Goal: Find specific page/section: Find specific page/section

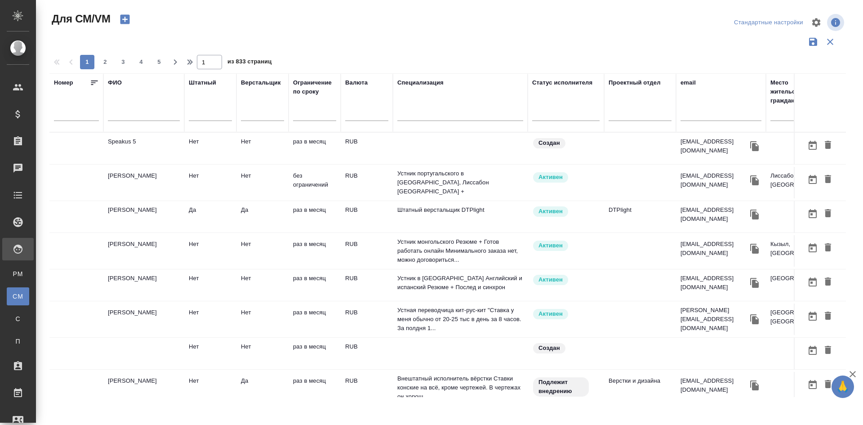
click at [125, 114] on input "text" at bounding box center [144, 115] width 72 height 11
type input ","
type input "p"
type input "заур"
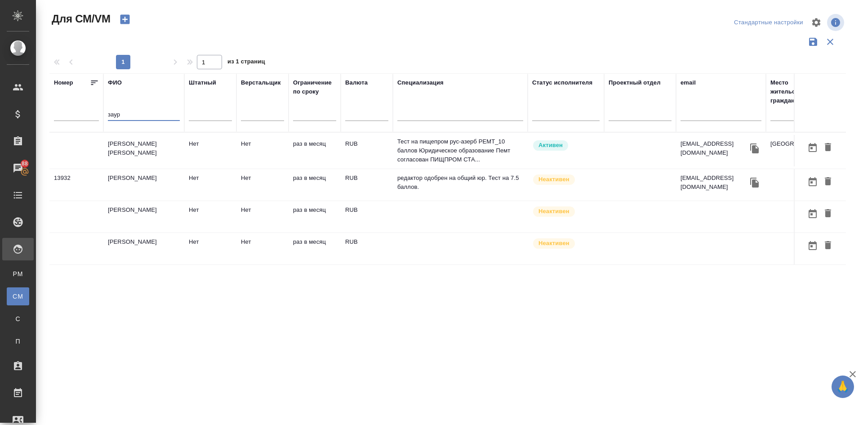
click at [145, 148] on td "[PERSON_NAME] [PERSON_NAME]" at bounding box center [143, 150] width 81 height 31
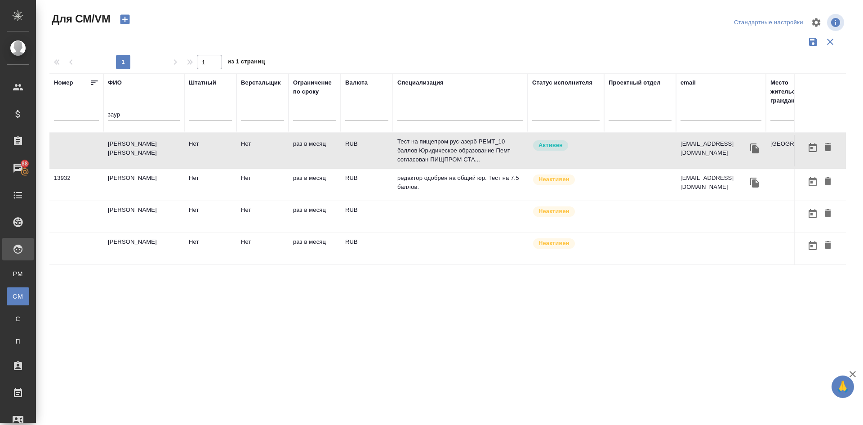
click at [145, 148] on td "[PERSON_NAME] [PERSON_NAME]" at bounding box center [143, 150] width 81 height 31
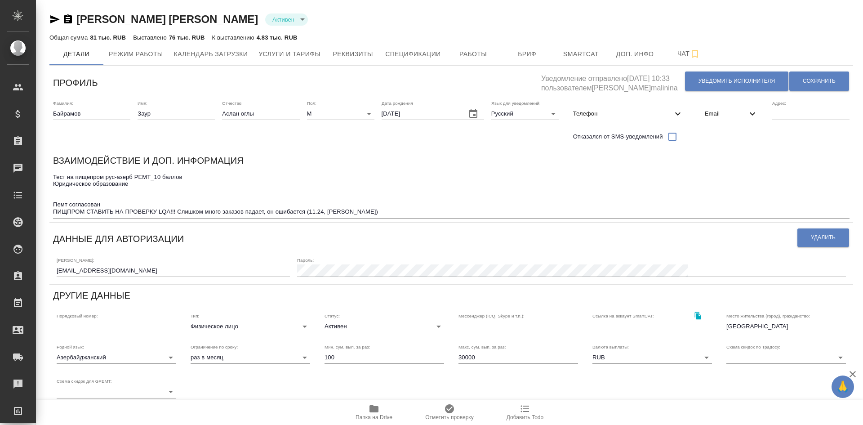
click at [54, 18] on icon "button" at bounding box center [54, 19] width 9 height 8
click at [68, 16] on icon "button" at bounding box center [68, 18] width 8 height 9
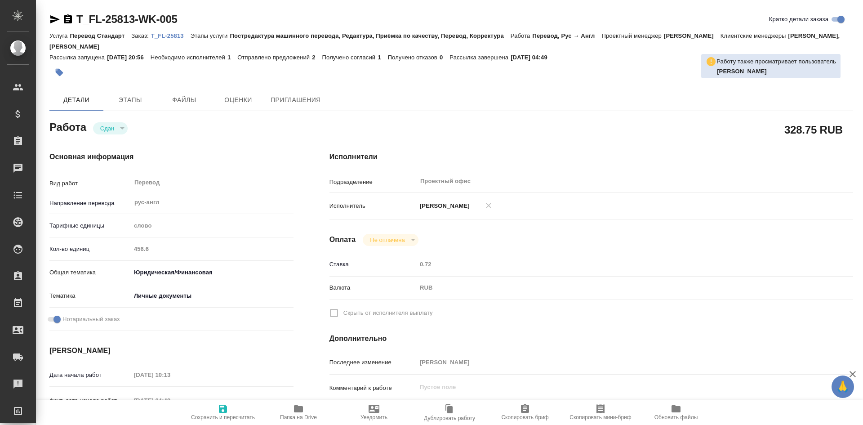
type textarea "x"
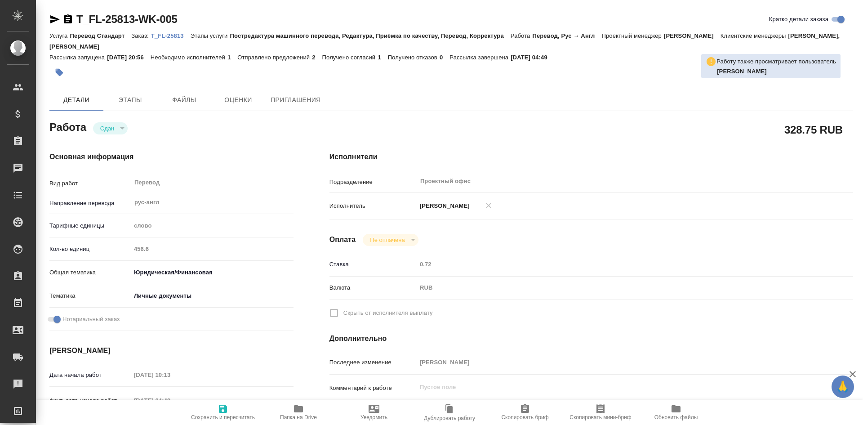
type textarea "x"
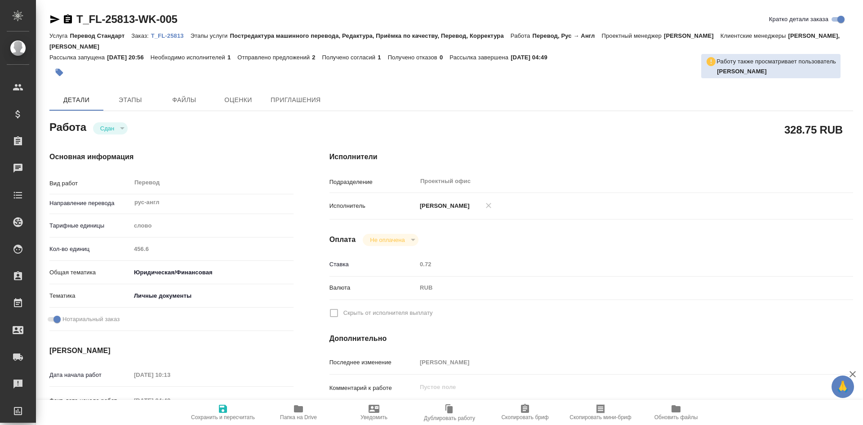
type textarea "x"
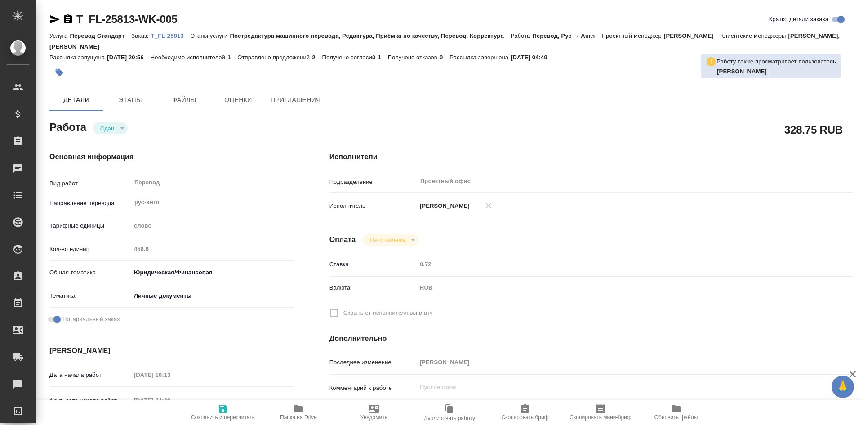
type textarea "x"
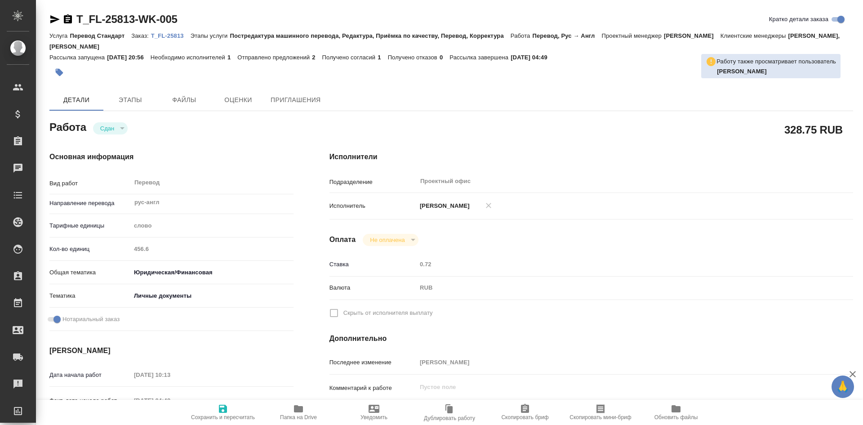
type textarea "x"
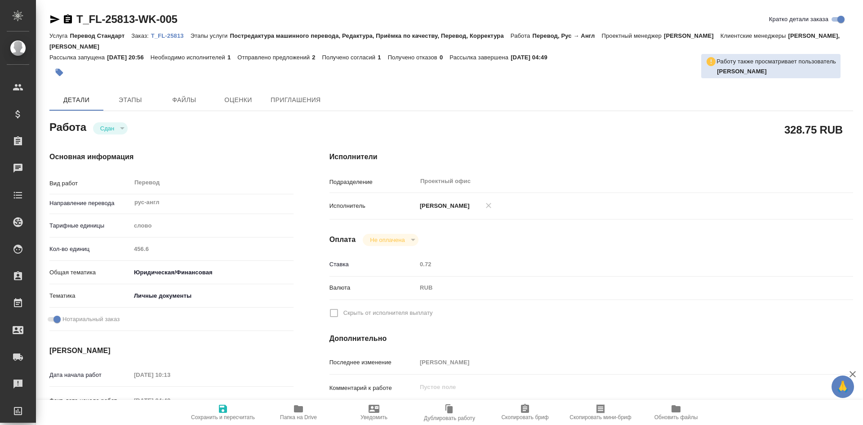
type textarea "x"
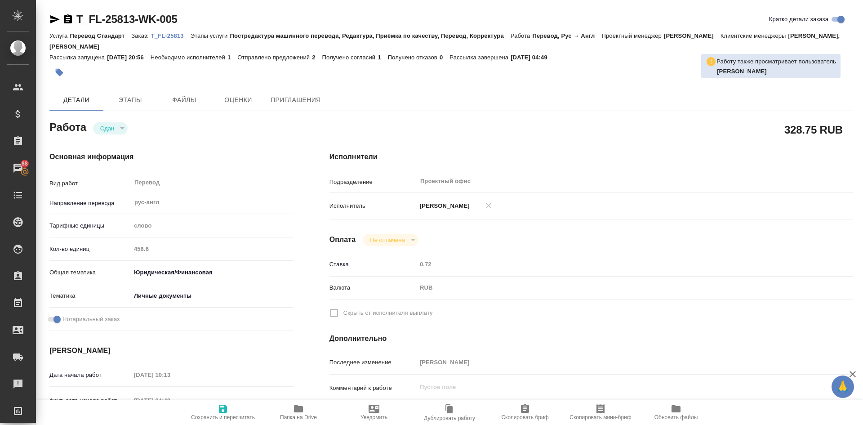
click at [470, 207] on p "Головнева Елизавета Евгеньевна" at bounding box center [443, 205] width 53 height 9
